Goal: Task Accomplishment & Management: Use online tool/utility

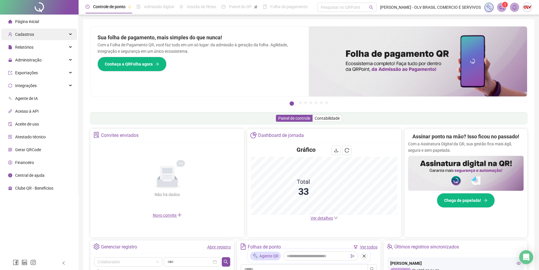
scroll to position [89, 0]
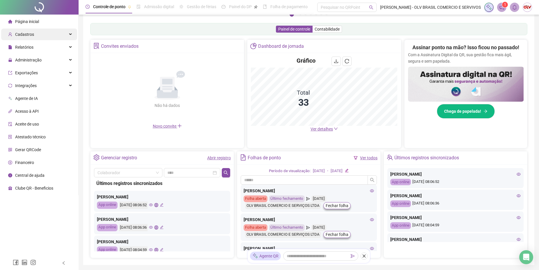
click at [44, 38] on div "Cadastros" at bounding box center [39, 35] width 76 height 12
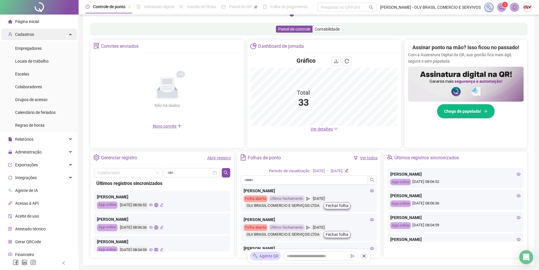
click at [44, 35] on div "Cadastros" at bounding box center [39, 35] width 76 height 12
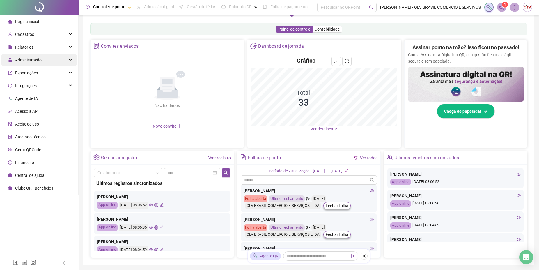
click at [43, 59] on div "Administração" at bounding box center [39, 60] width 76 height 12
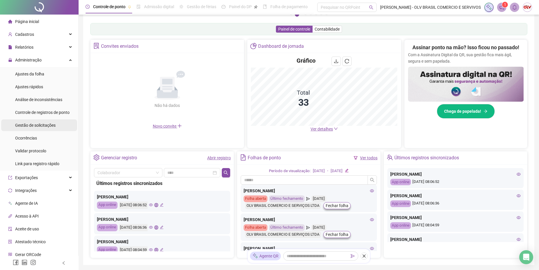
click at [45, 124] on span "Gestão de solicitações" at bounding box center [35, 125] width 40 height 5
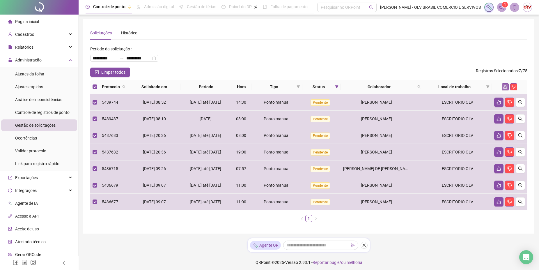
click at [505, 85] on icon "like" at bounding box center [506, 87] width 4 height 4
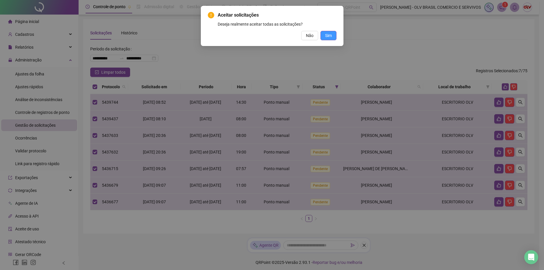
click at [335, 38] on button "Sim" at bounding box center [329, 35] width 16 height 9
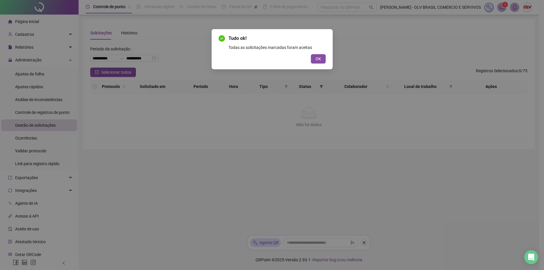
click at [317, 59] on span "OK" at bounding box center [319, 59] width 6 height 6
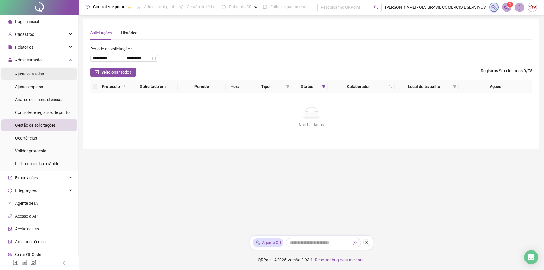
click at [50, 72] on li "Ajustes da folha" at bounding box center [39, 74] width 76 height 12
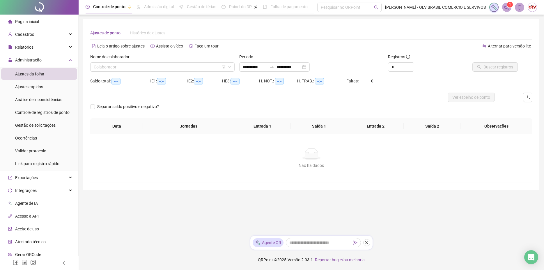
type input "**********"
click at [120, 66] on input "search" at bounding box center [160, 67] width 132 height 9
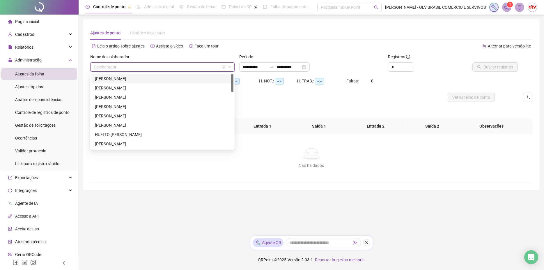
click at [132, 77] on div "[PERSON_NAME]" at bounding box center [162, 78] width 135 height 6
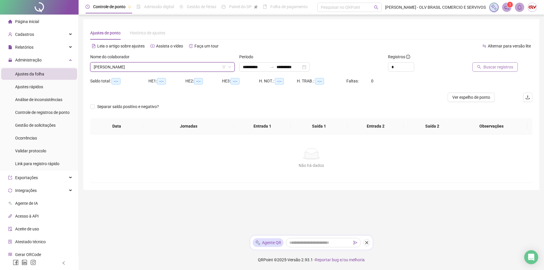
click at [491, 70] on button "Buscar registros" at bounding box center [495, 66] width 45 height 9
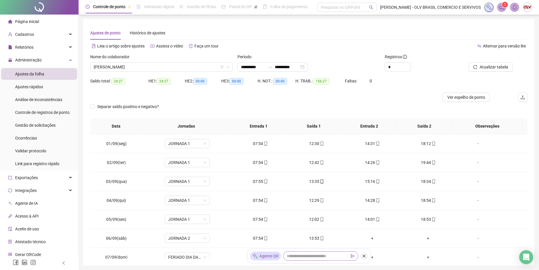
scroll to position [35, 0]
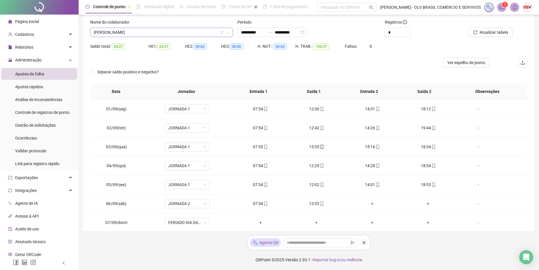
click at [150, 33] on span "[PERSON_NAME]" at bounding box center [162, 32] width 136 height 9
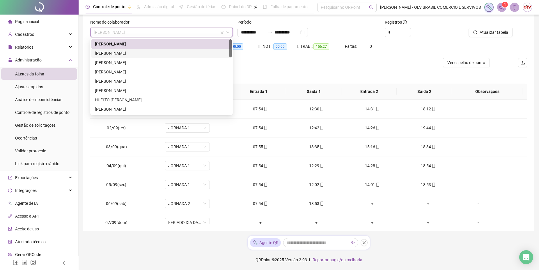
click at [133, 54] on div "[PERSON_NAME]" at bounding box center [161, 53] width 133 height 6
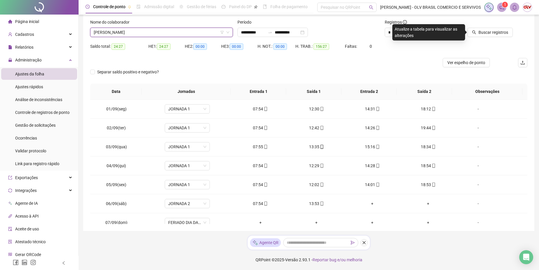
click at [488, 38] on div "Buscar registros" at bounding box center [493, 30] width 74 height 23
click at [487, 35] on span "Buscar registros" at bounding box center [494, 32] width 30 height 6
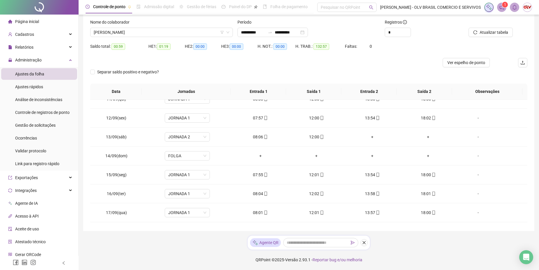
scroll to position [273, 0]
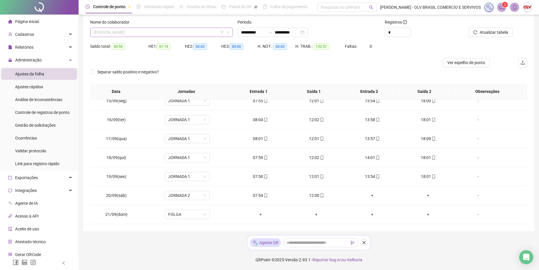
click at [131, 31] on span "[PERSON_NAME]" at bounding box center [162, 32] width 136 height 9
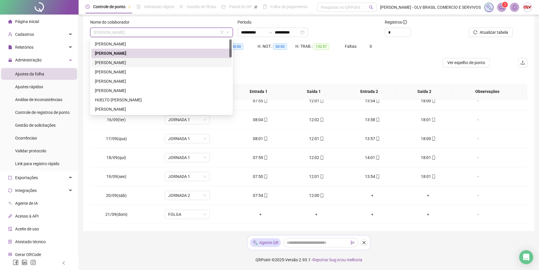
click at [145, 60] on div "[PERSON_NAME]" at bounding box center [161, 62] width 133 height 6
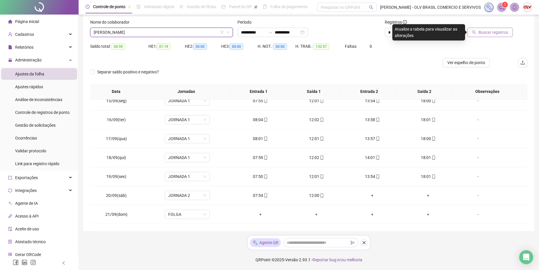
click at [492, 31] on span "Buscar registros" at bounding box center [494, 32] width 30 height 6
click at [153, 30] on span "[PERSON_NAME]" at bounding box center [162, 32] width 136 height 9
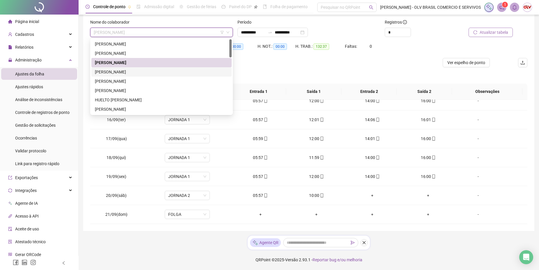
drag, startPoint x: 140, startPoint y: 71, endPoint x: 233, endPoint y: 77, distance: 92.8
click at [140, 71] on div "[PERSON_NAME]" at bounding box center [161, 72] width 133 height 6
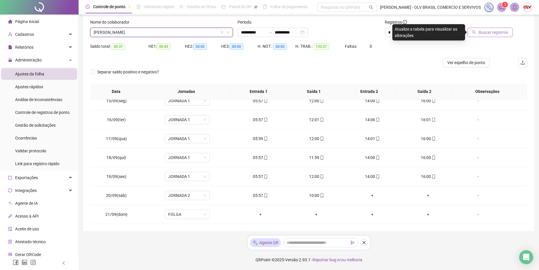
click at [491, 33] on span "Buscar registros" at bounding box center [494, 32] width 30 height 6
click at [112, 32] on span "[PERSON_NAME]" at bounding box center [162, 32] width 136 height 9
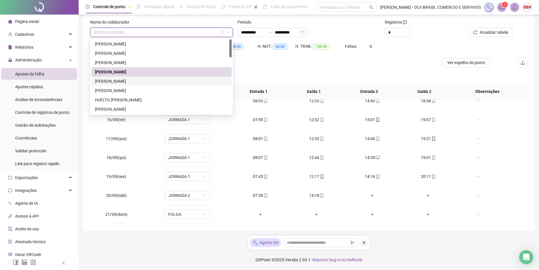
drag, startPoint x: 137, startPoint y: 82, endPoint x: 318, endPoint y: 71, distance: 181.8
click at [137, 82] on div "[PERSON_NAME]" at bounding box center [161, 81] width 133 height 6
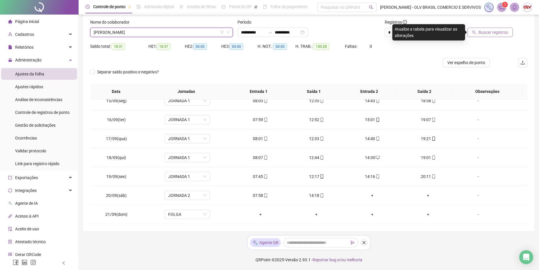
click at [481, 31] on span "Buscar registros" at bounding box center [494, 32] width 30 height 6
